Goal: Transaction & Acquisition: Purchase product/service

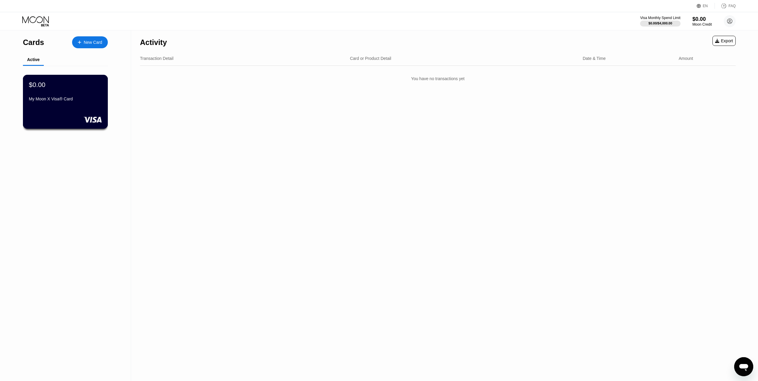
click at [87, 104] on div "My Moon X Visa® Card" at bounding box center [65, 100] width 73 height 7
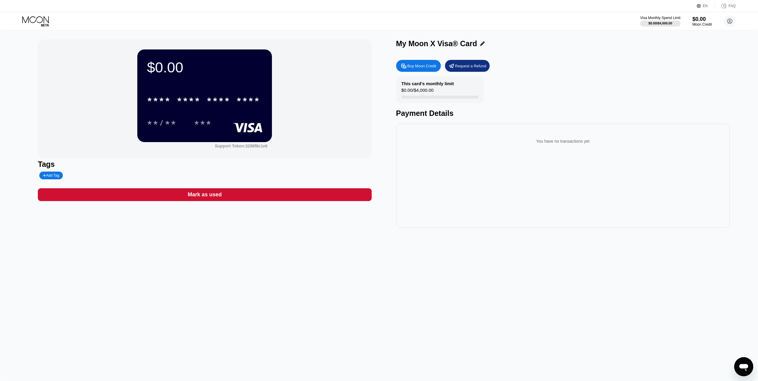
click at [426, 68] on div "Buy Moon Credit" at bounding box center [422, 65] width 29 height 5
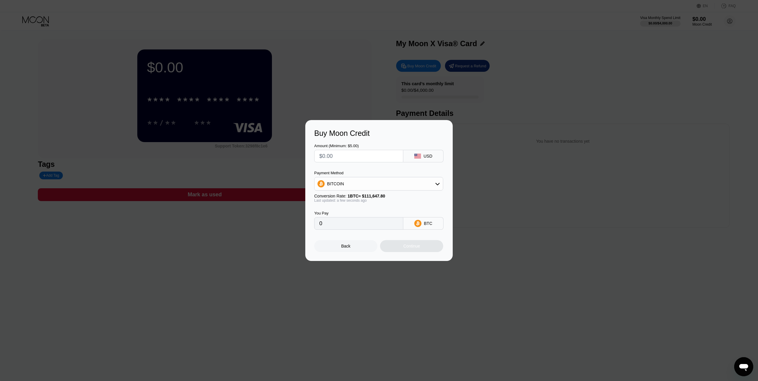
click at [384, 186] on div "BITCOIN" at bounding box center [379, 184] width 128 height 12
